Goal: Information Seeking & Learning: Learn about a topic

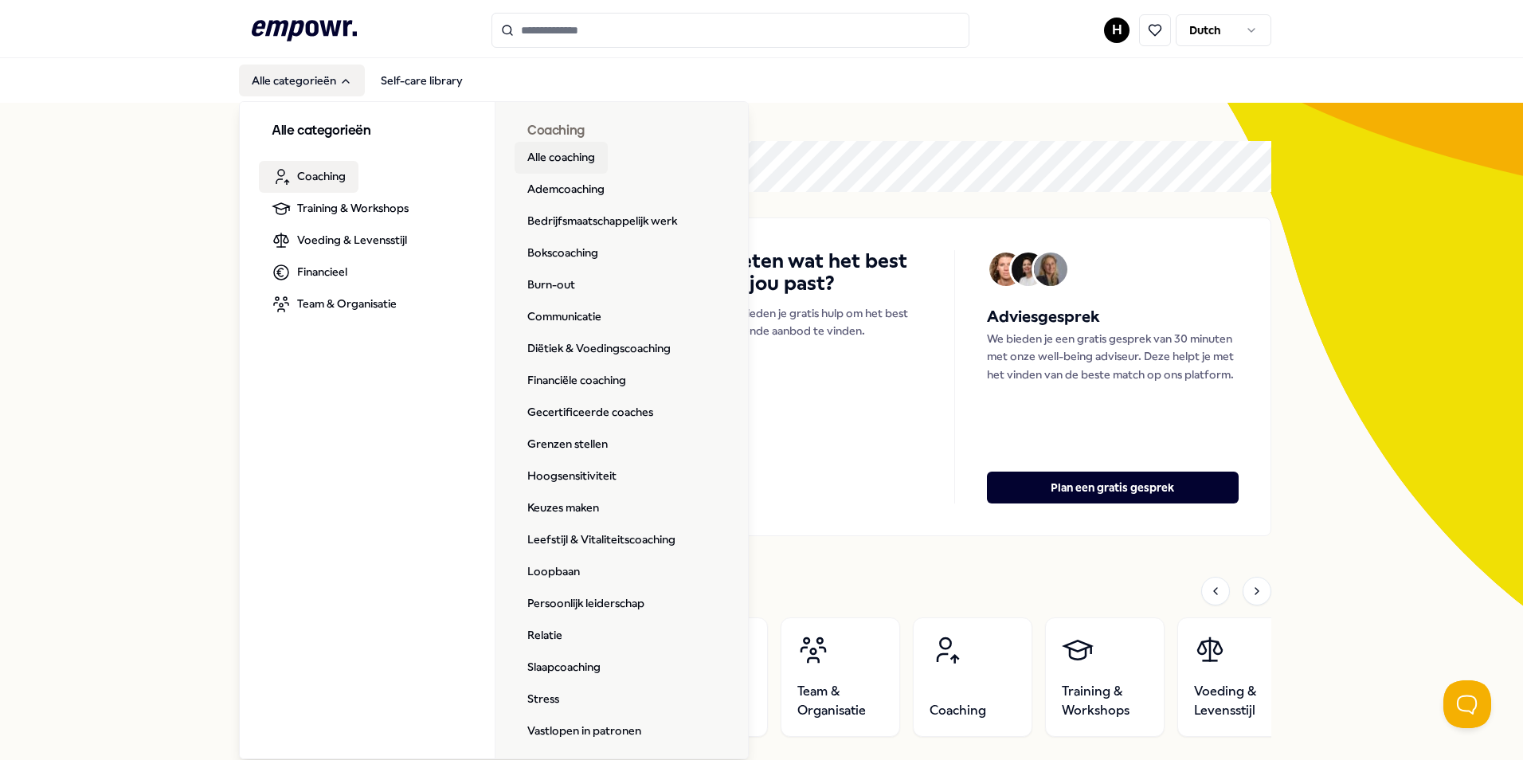
click at [564, 162] on link "Alle coaching" at bounding box center [560, 158] width 93 height 32
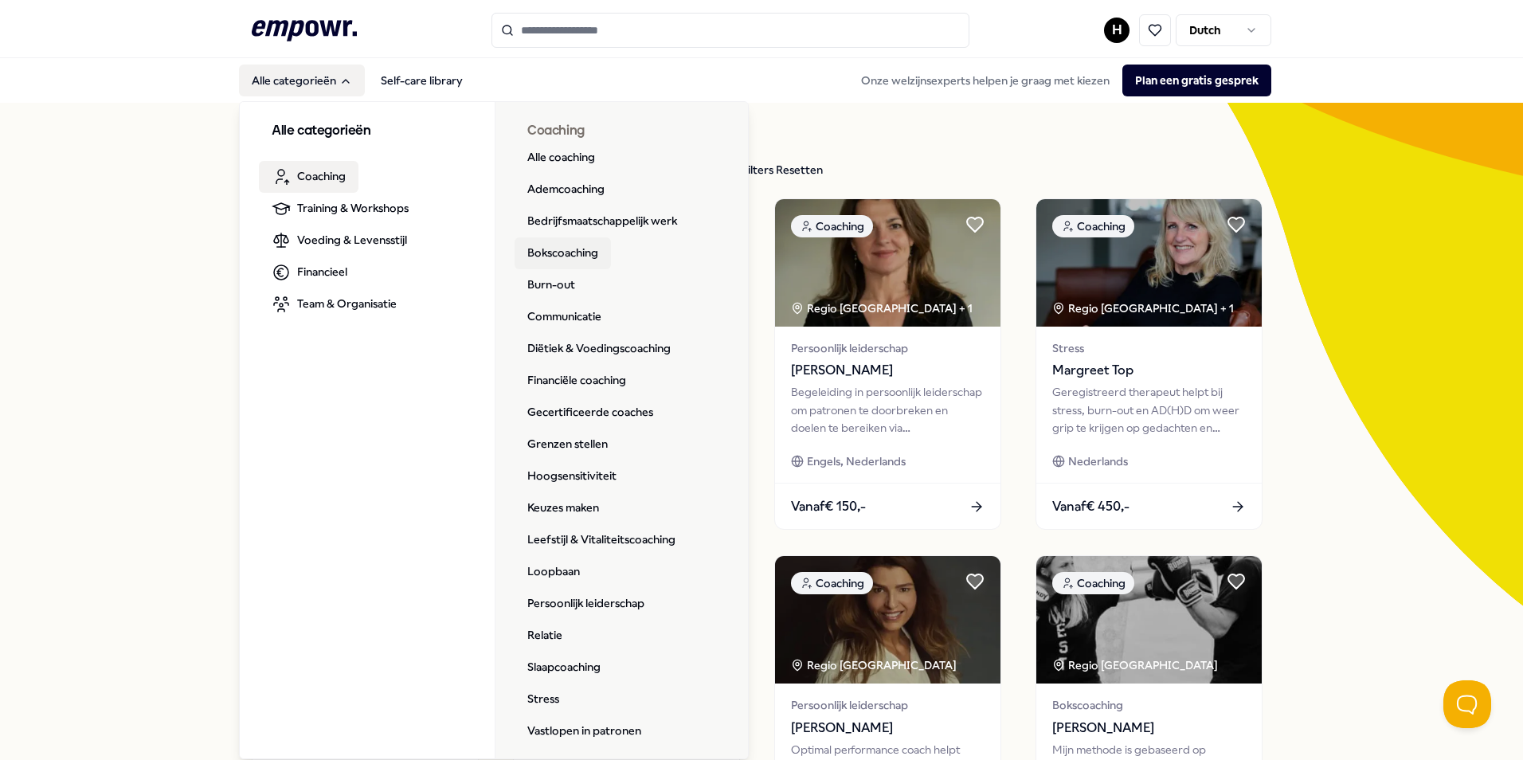
click at [572, 260] on link "Bokscoaching" at bounding box center [562, 253] width 96 height 32
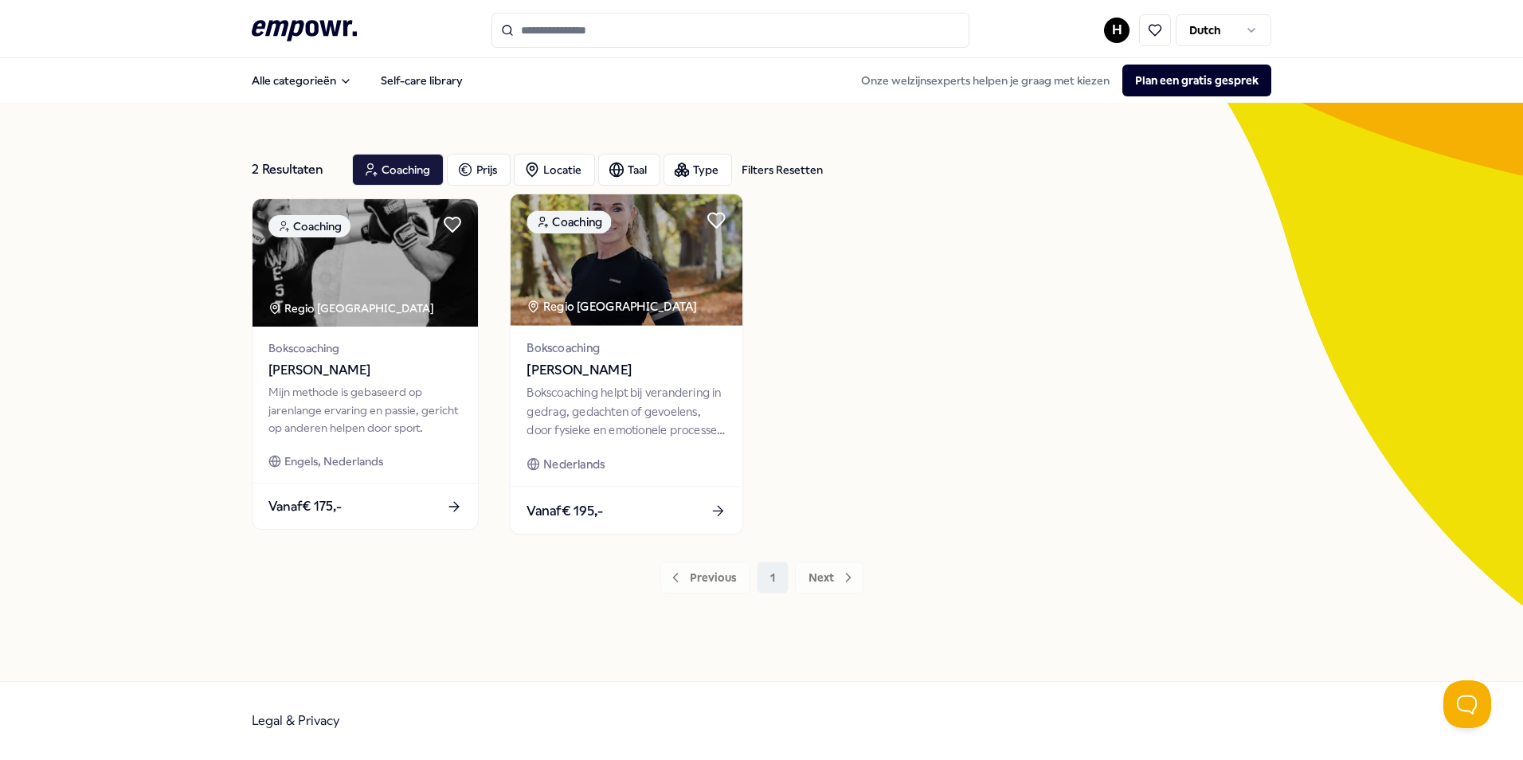
click at [575, 424] on div "Bokscoaching helpt bij verandering in gedrag, gedachten of gevoelens, door fysi…" at bounding box center [625, 411] width 199 height 55
